Goal: Task Accomplishment & Management: Use online tool/utility

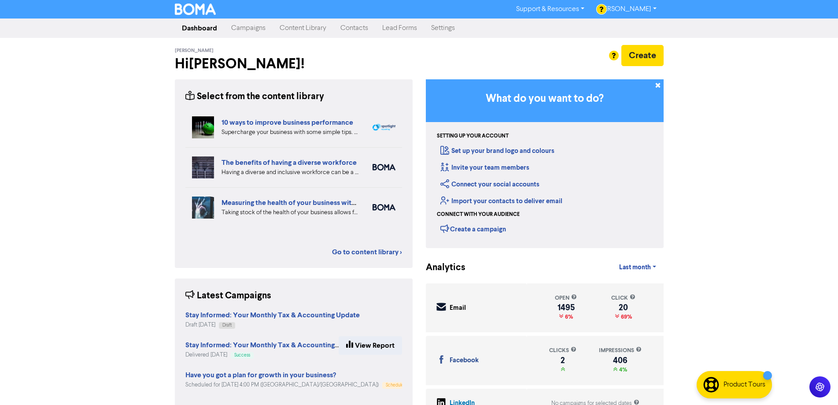
click at [254, 22] on link "Campaigns" at bounding box center [248, 28] width 48 height 18
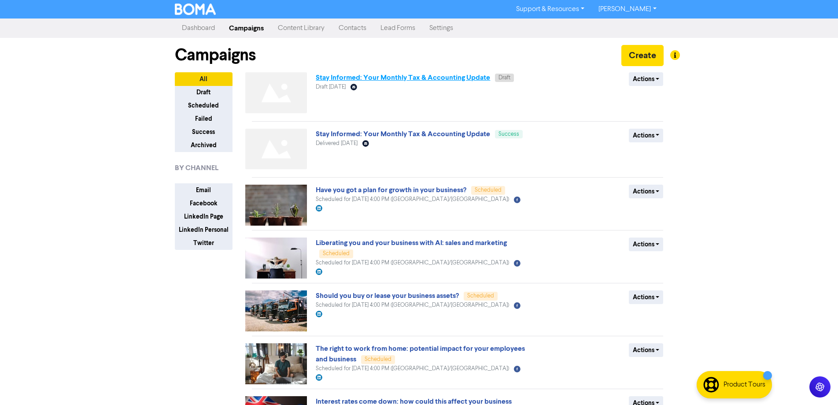
click at [420, 75] on link "Stay Informed: Your Monthly Tax & Accounting Update" at bounding box center [403, 77] width 174 height 9
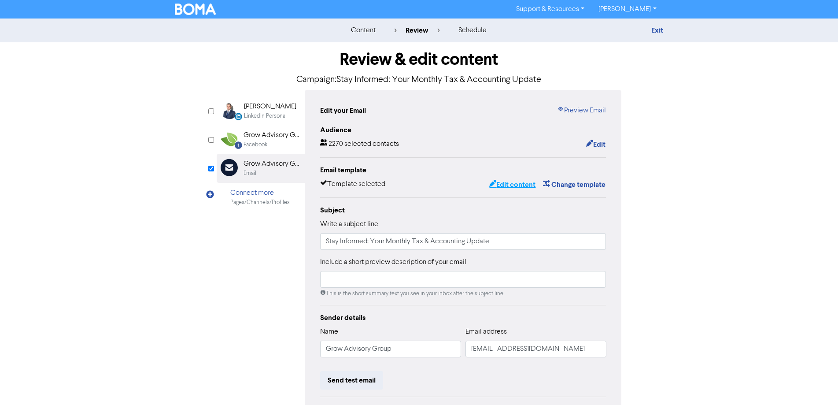
click at [515, 187] on button "Edit content" at bounding box center [512, 184] width 47 height 11
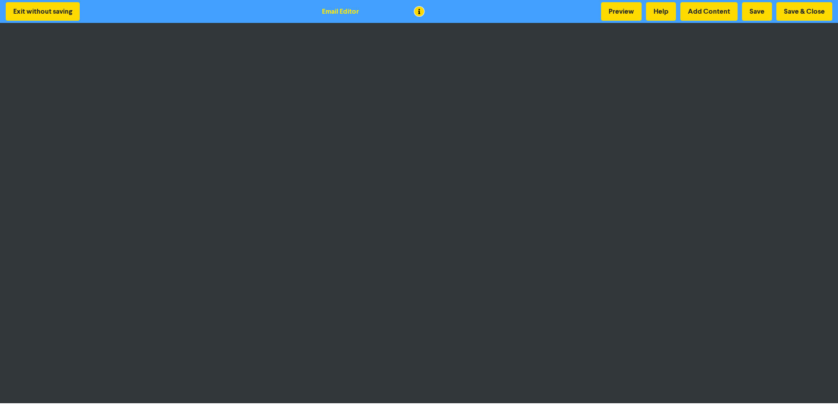
scroll to position [1, 0]
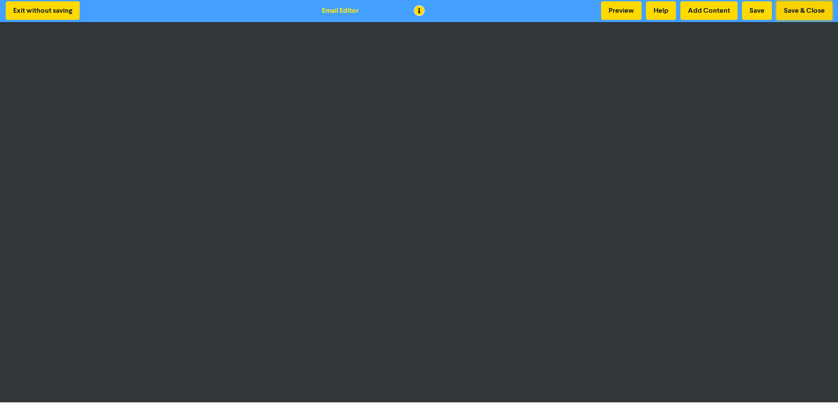
click at [817, 11] on button "Save & Close" at bounding box center [805, 10] width 56 height 19
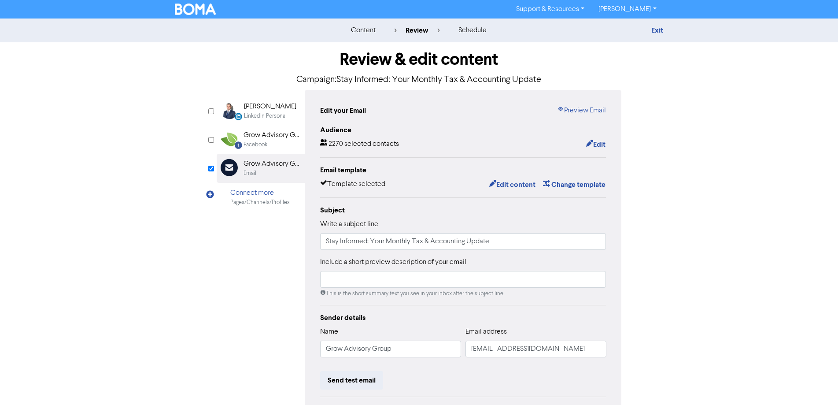
scroll to position [100, 0]
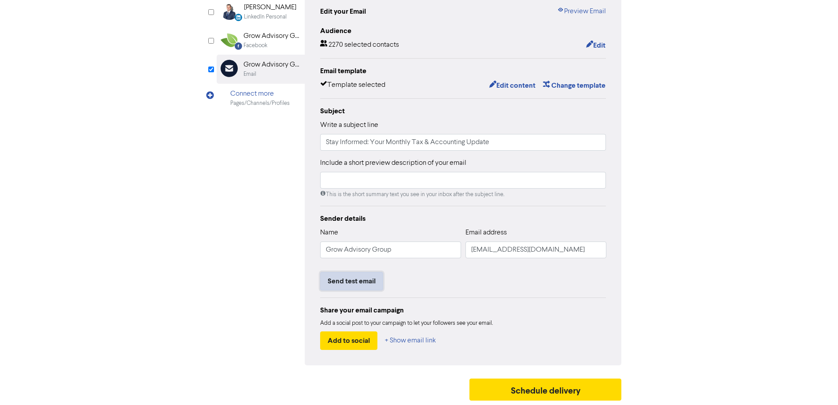
click at [347, 284] on button "Send test email" at bounding box center [351, 281] width 63 height 19
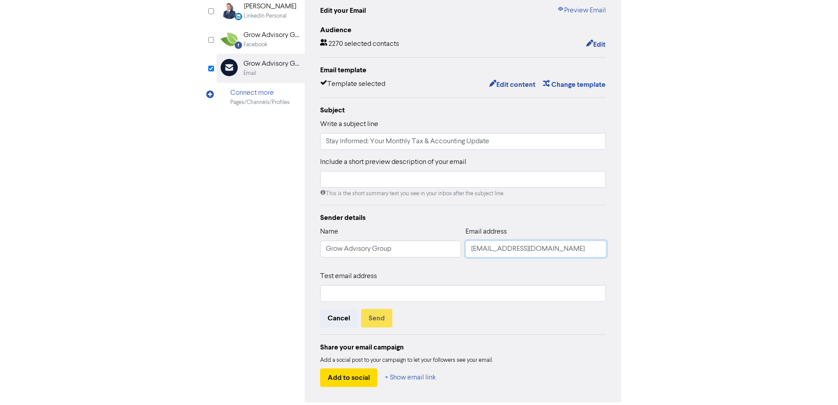
click at [477, 252] on input "[EMAIL_ADDRESS][DOMAIN_NAME]" at bounding box center [536, 249] width 141 height 17
click at [478, 252] on input "[EMAIL_ADDRESS][DOMAIN_NAME]" at bounding box center [536, 249] width 141 height 17
click at [394, 290] on input "text" at bounding box center [463, 293] width 286 height 17
paste input "[EMAIL_ADDRESS][DOMAIN_NAME]"
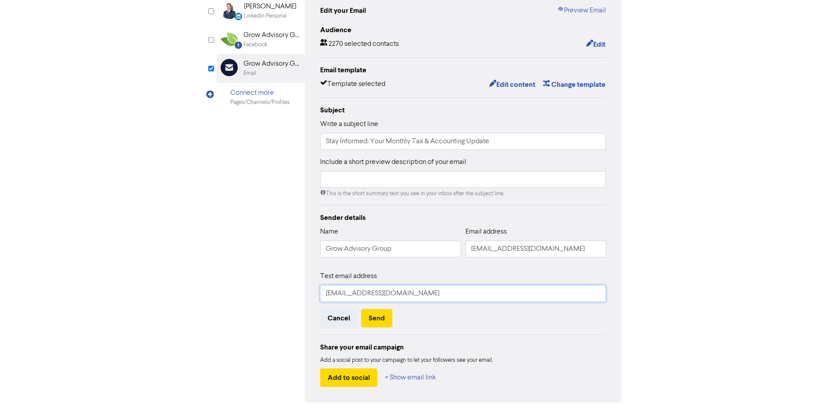
click at [334, 292] on input "[EMAIL_ADDRESS][DOMAIN_NAME]" at bounding box center [463, 293] width 286 height 17
click at [334, 291] on input "[EMAIL_ADDRESS][DOMAIN_NAME]" at bounding box center [463, 293] width 286 height 17
type input "[PERSON_NAME][EMAIL_ADDRESS][DOMAIN_NAME]"
click at [376, 316] on button "Send" at bounding box center [376, 318] width 31 height 19
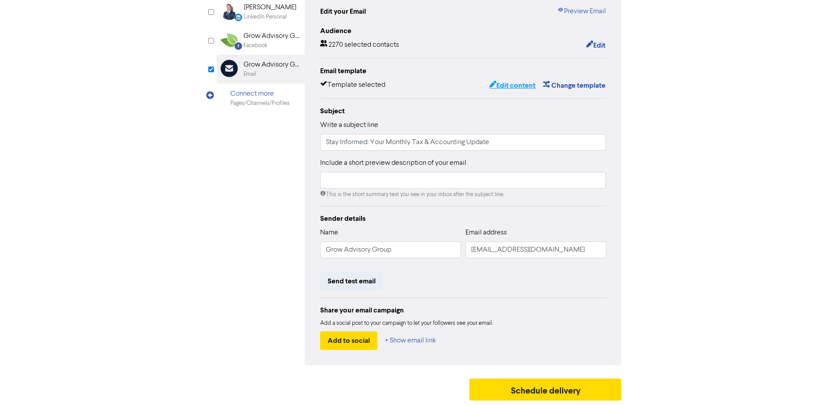
click at [513, 87] on button "Edit content" at bounding box center [512, 85] width 47 height 11
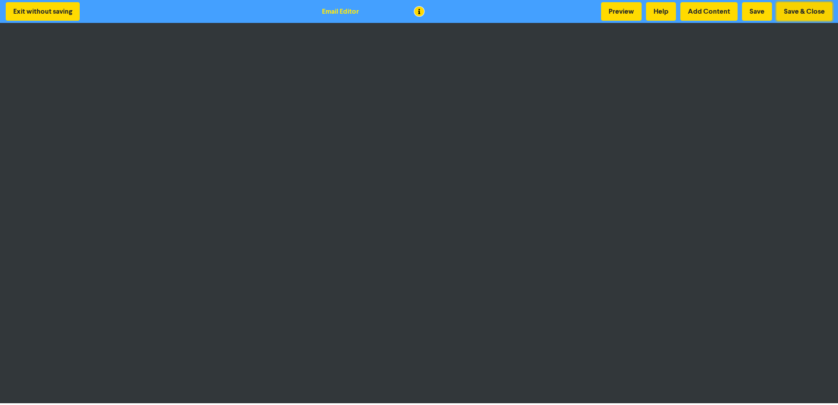
click at [808, 14] on button "Save & Close" at bounding box center [805, 11] width 56 height 19
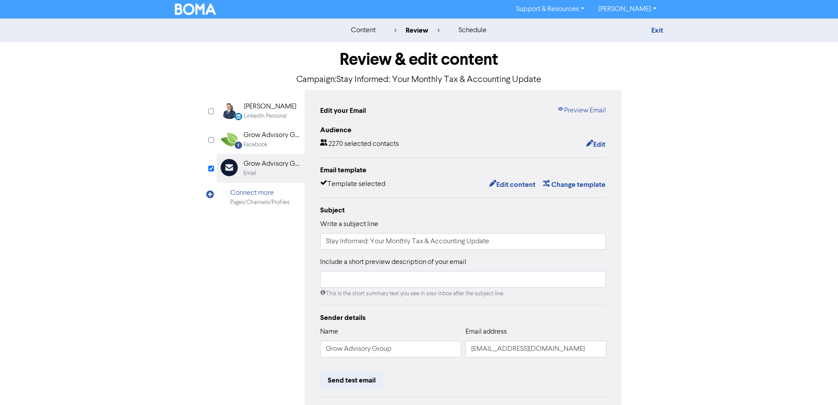
scroll to position [88, 0]
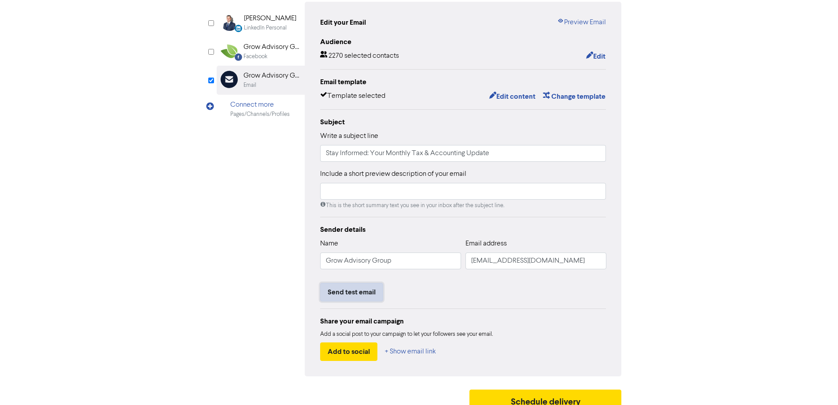
click at [355, 294] on button "Send test email" at bounding box center [351, 292] width 63 height 19
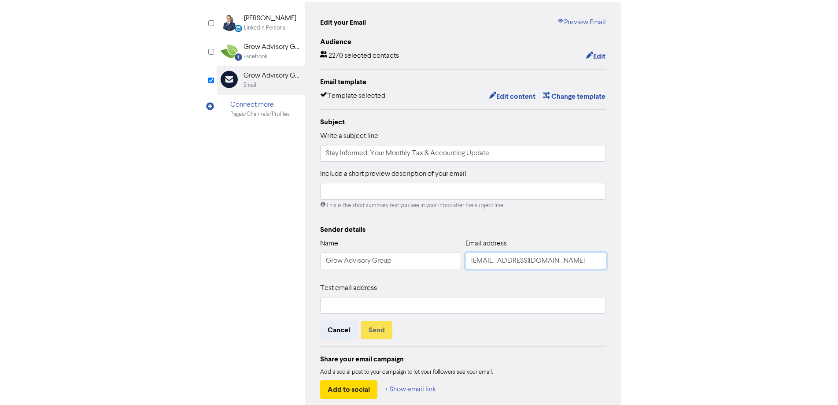
click at [501, 262] on input "[EMAIL_ADDRESS][DOMAIN_NAME]" at bounding box center [536, 260] width 141 height 17
click at [450, 304] on input "text" at bounding box center [463, 305] width 286 height 17
paste input "[EMAIL_ADDRESS][DOMAIN_NAME]"
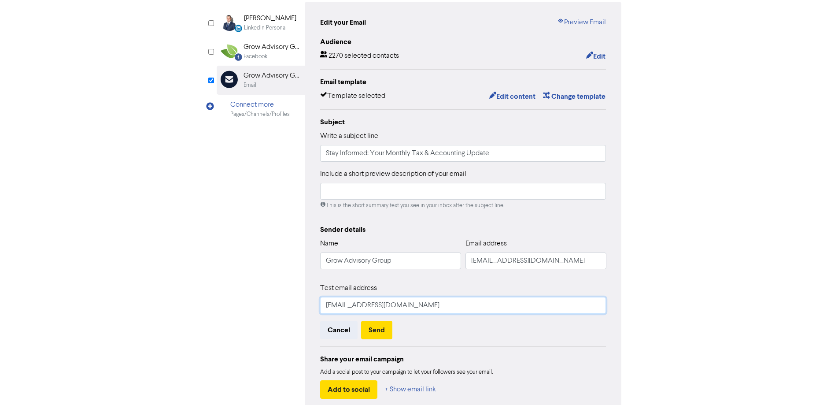
click at [330, 308] on input "[EMAIL_ADDRESS][DOMAIN_NAME]" at bounding box center [463, 305] width 286 height 17
drag, startPoint x: 330, startPoint y: 308, endPoint x: 350, endPoint y: 314, distance: 21.7
click at [330, 307] on input "[EMAIL_ADDRESS][DOMAIN_NAME]" at bounding box center [463, 305] width 286 height 17
type input "[PERSON_NAME][EMAIL_ADDRESS][DOMAIN_NAME]"
click at [377, 332] on button "Send" at bounding box center [376, 330] width 31 height 19
